Goal: Task Accomplishment & Management: Use online tool/utility

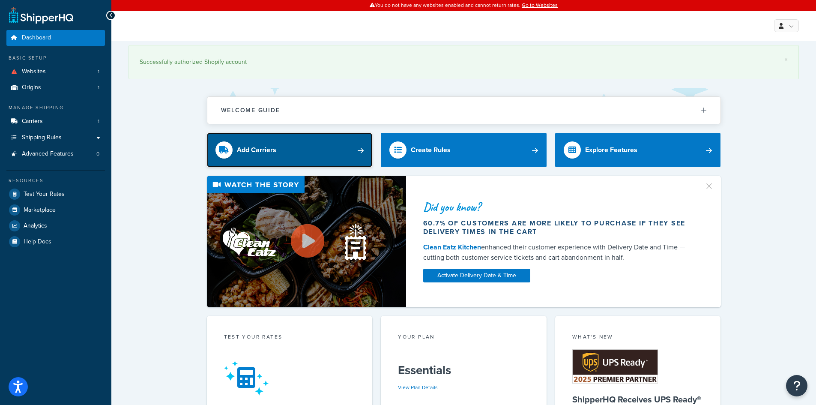
click at [308, 149] on link "Add Carriers" at bounding box center [290, 150] width 166 height 34
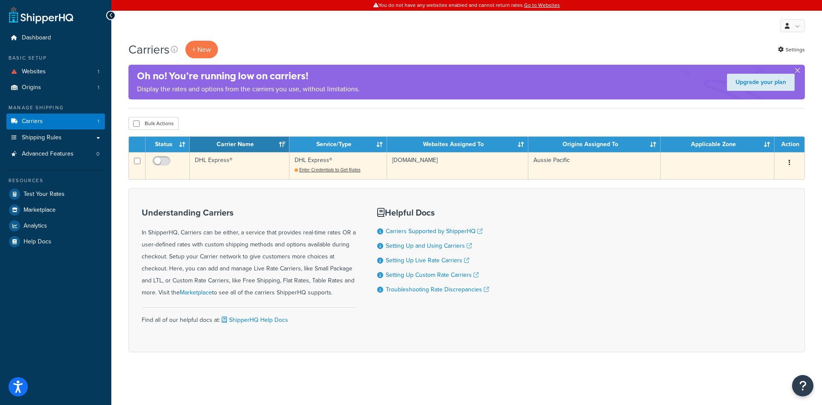
click at [235, 161] on td "DHL Express®" at bounding box center [240, 165] width 100 height 27
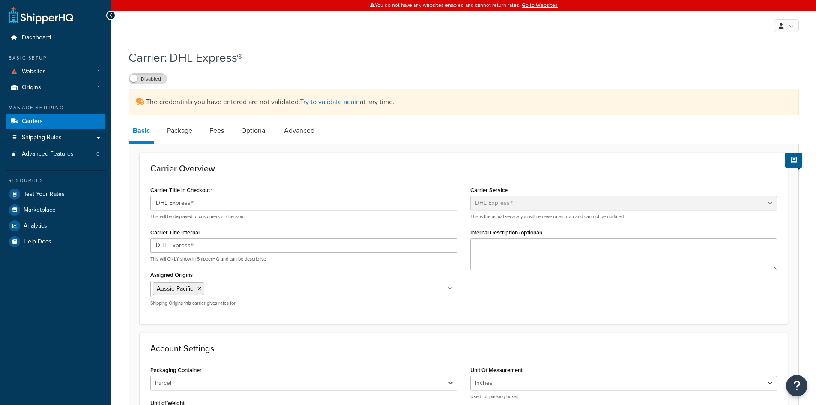
select select "dhl"
click at [41, 120] on span "Carriers" at bounding box center [32, 121] width 21 height 7
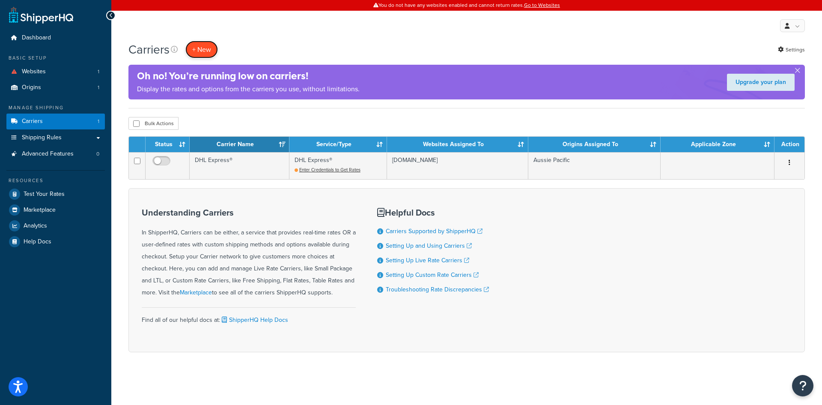
click at [194, 51] on button "+ New" at bounding box center [201, 50] width 33 height 18
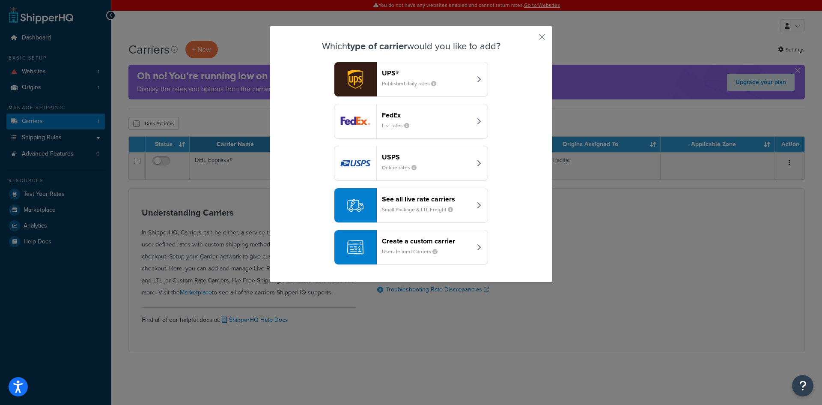
click at [406, 200] on header "See all live rate carriers" at bounding box center [427, 199] width 90 height 8
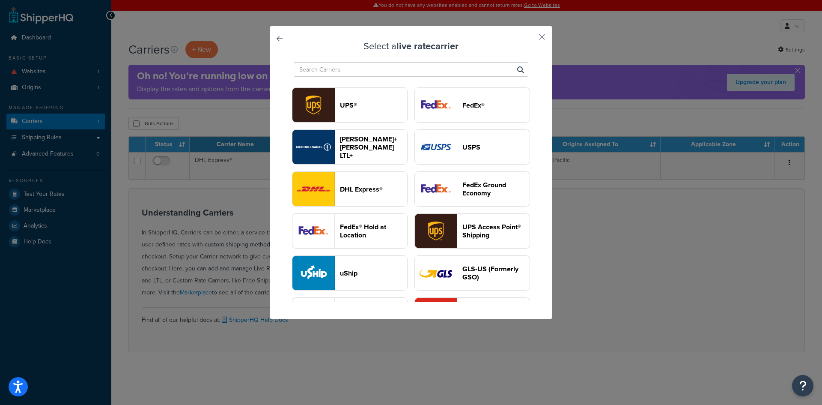
click at [320, 72] on input "text" at bounding box center [411, 69] width 235 height 15
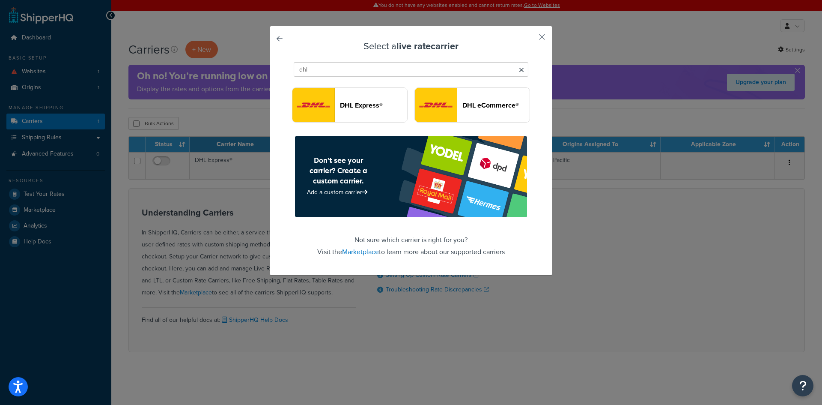
type input "dhl"
click at [308, 186] on div "Don’t see your carrier? Create a custom carrier. Add a custom carrier" at bounding box center [338, 177] width 87 height 54
click at [314, 192] on link "Add a custom carrier" at bounding box center [338, 192] width 63 height 9
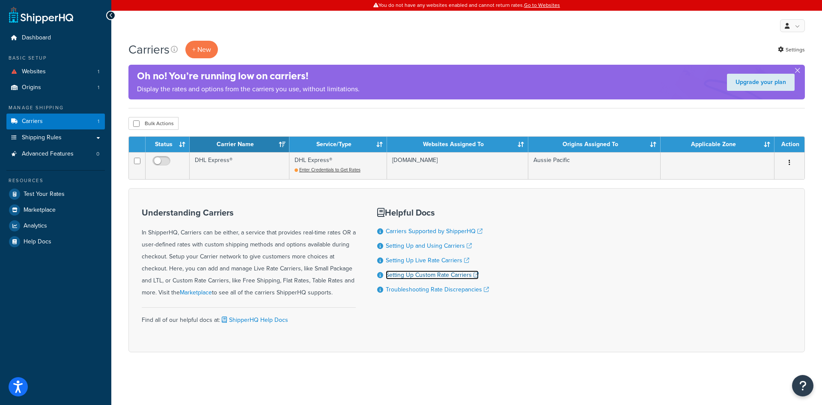
click at [433, 275] on link "Setting Up Custom Rate Carriers" at bounding box center [432, 274] width 93 height 9
